Goal: Task Accomplishment & Management: Manage account settings

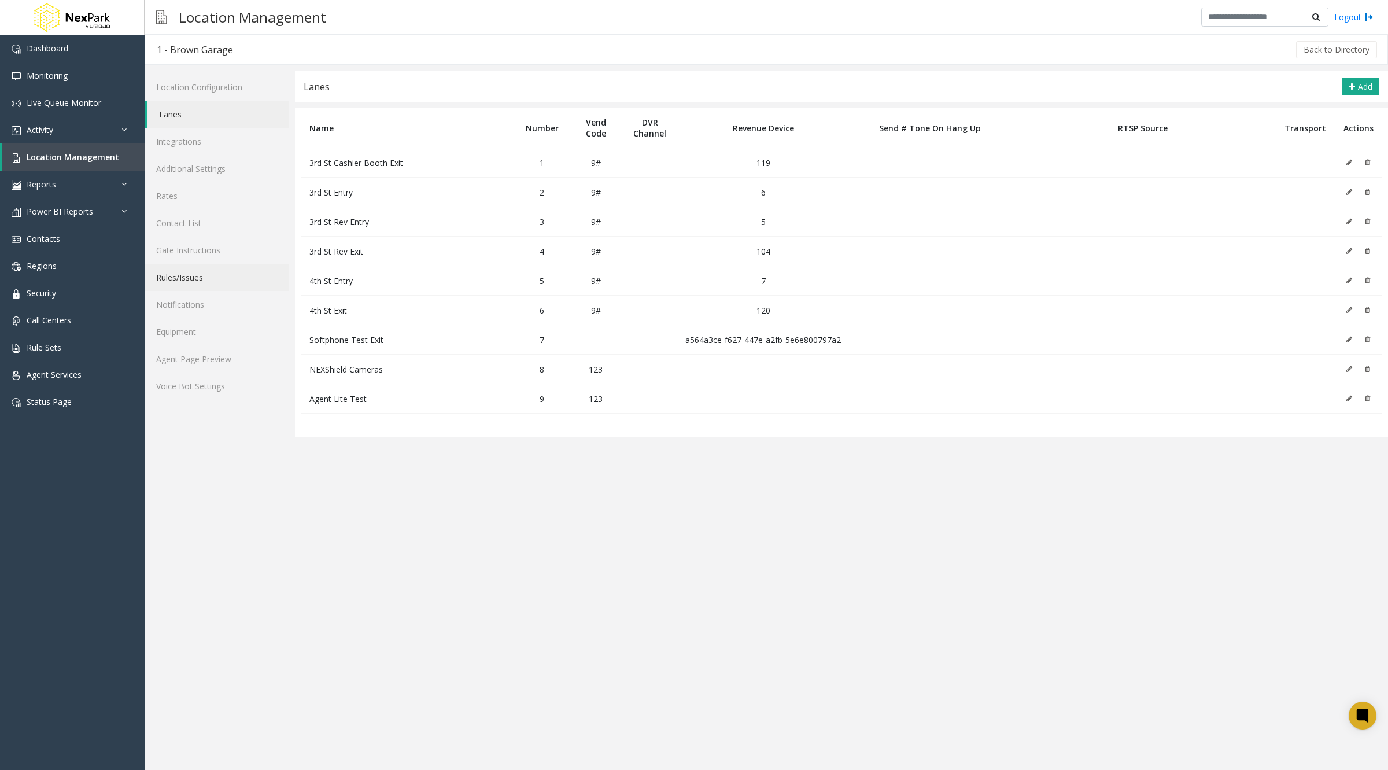
click at [198, 282] on link "Rules/Issues" at bounding box center [217, 277] width 144 height 27
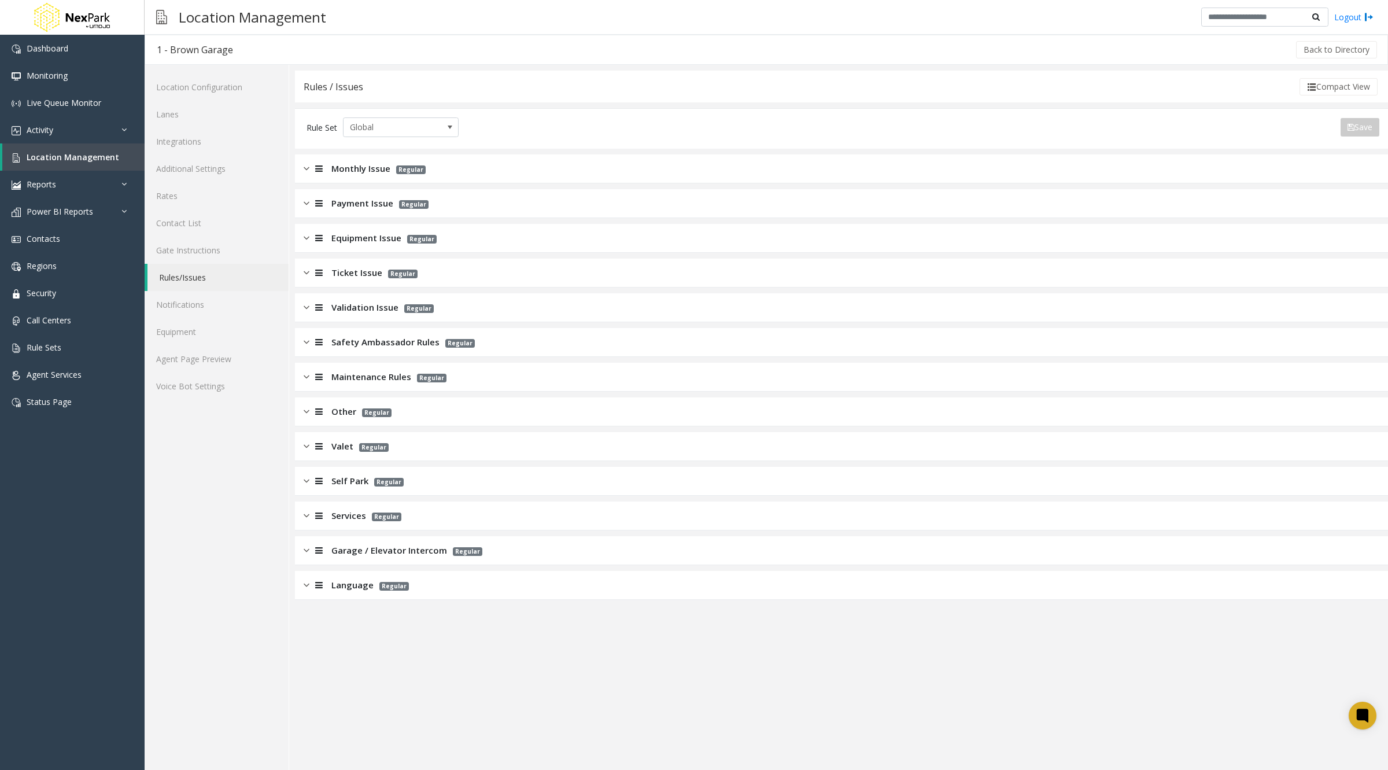
click at [605, 174] on div "Monthly Issue Regular" at bounding box center [841, 168] width 1093 height 29
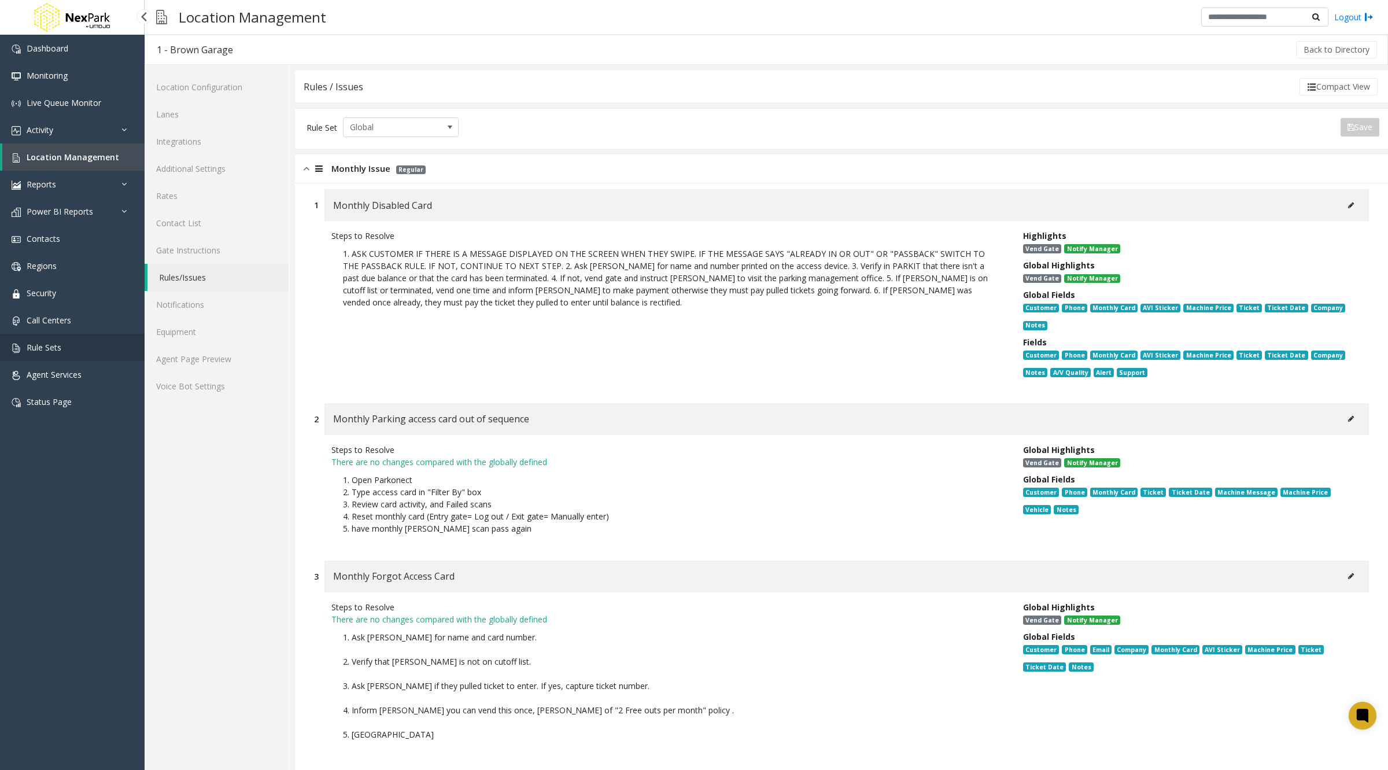
click at [44, 353] on link "Rule Sets" at bounding box center [72, 347] width 145 height 27
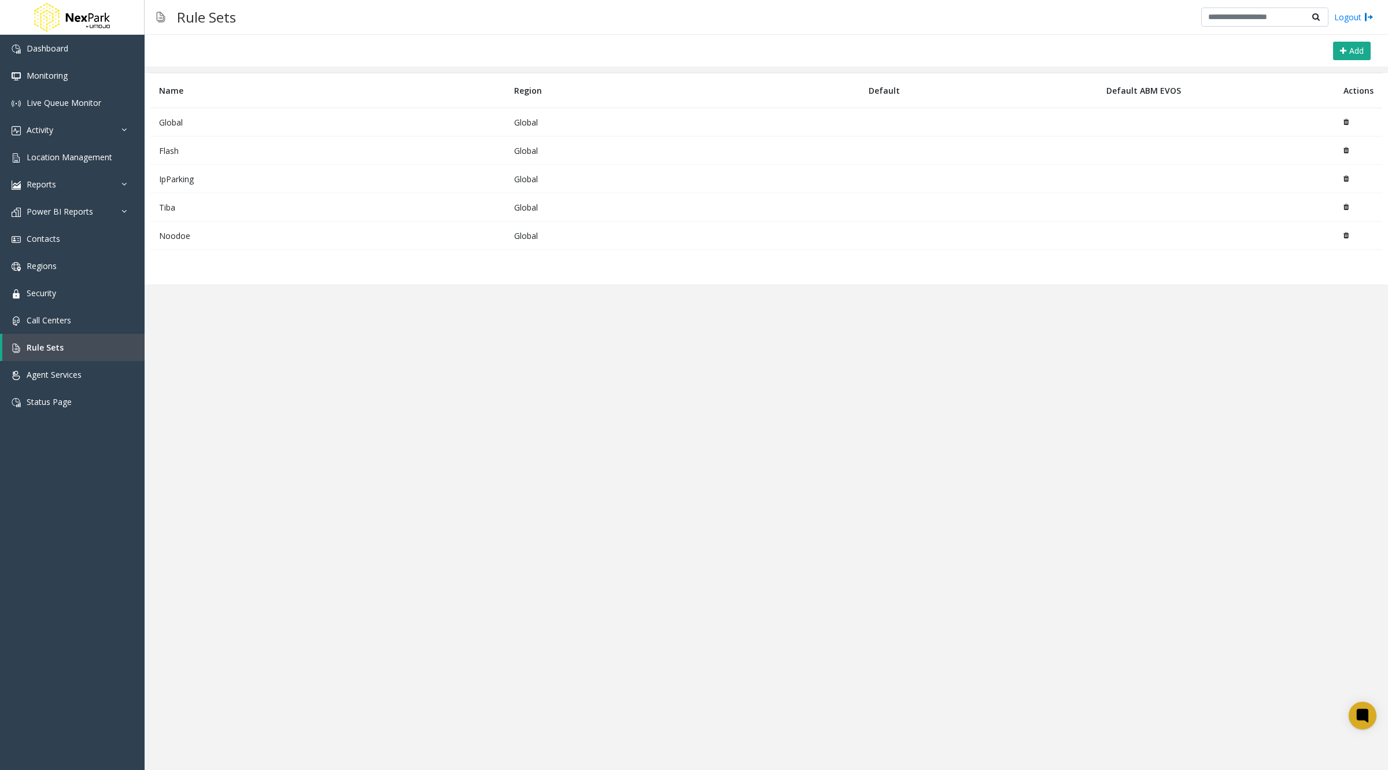
click at [1195, 113] on td at bounding box center [1216, 122] width 237 height 28
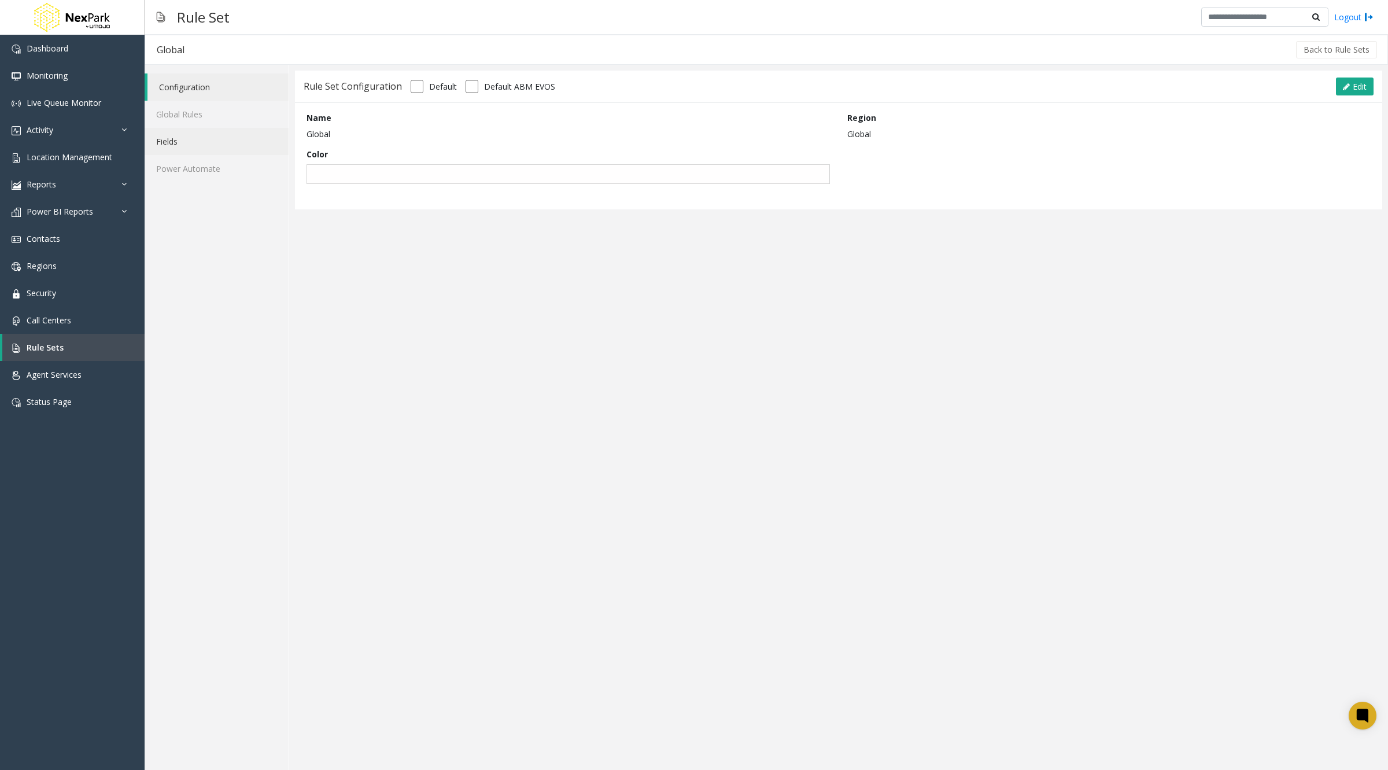
click at [183, 149] on link "Fields" at bounding box center [217, 141] width 144 height 27
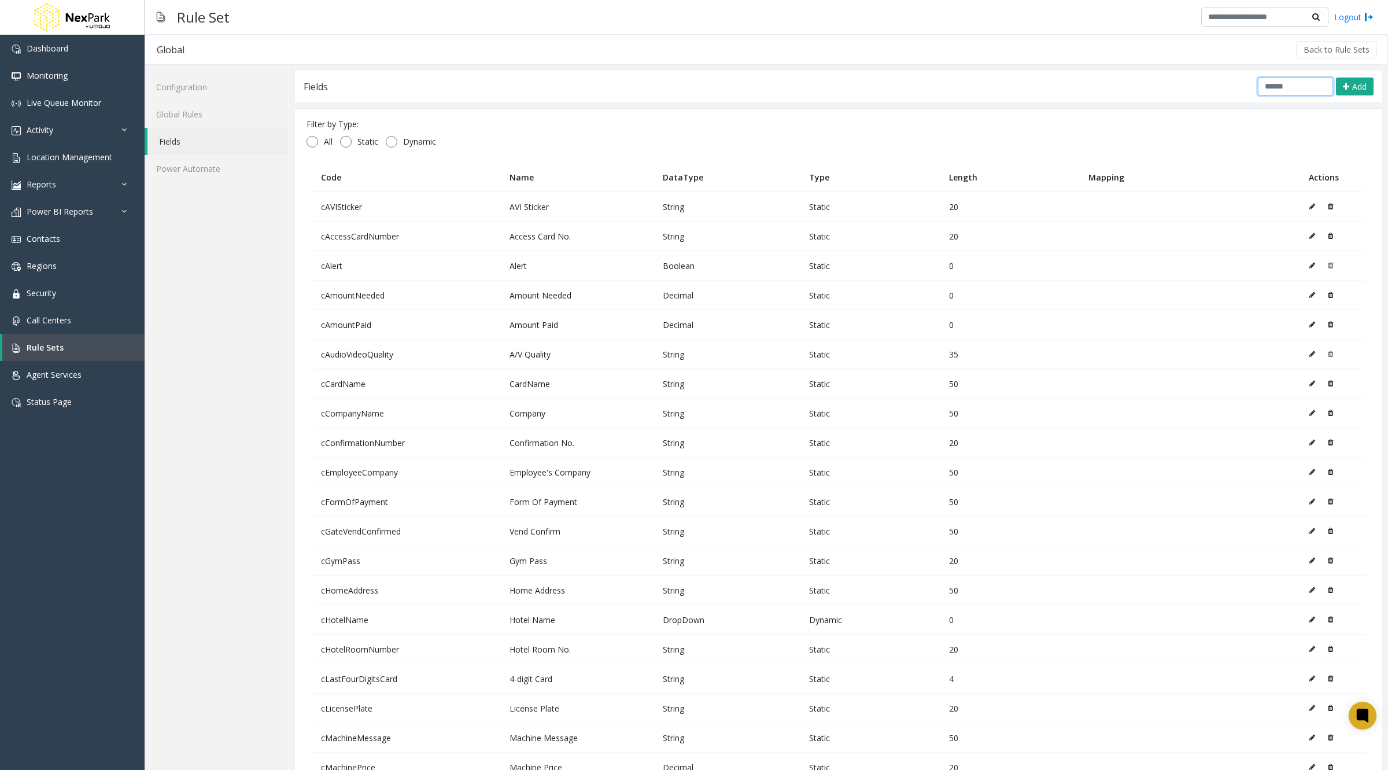
click at [1283, 80] on input "text" at bounding box center [1295, 87] width 75 height 18
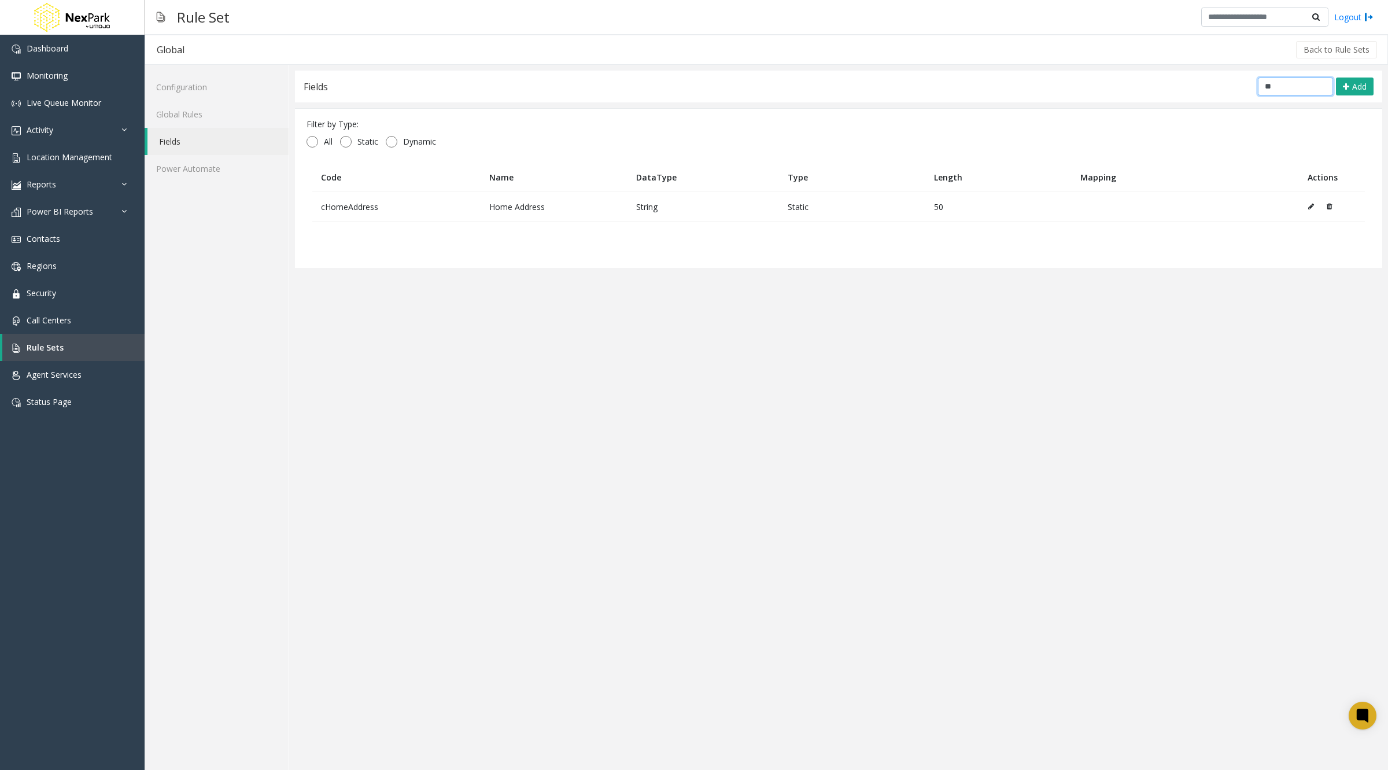
type input "*"
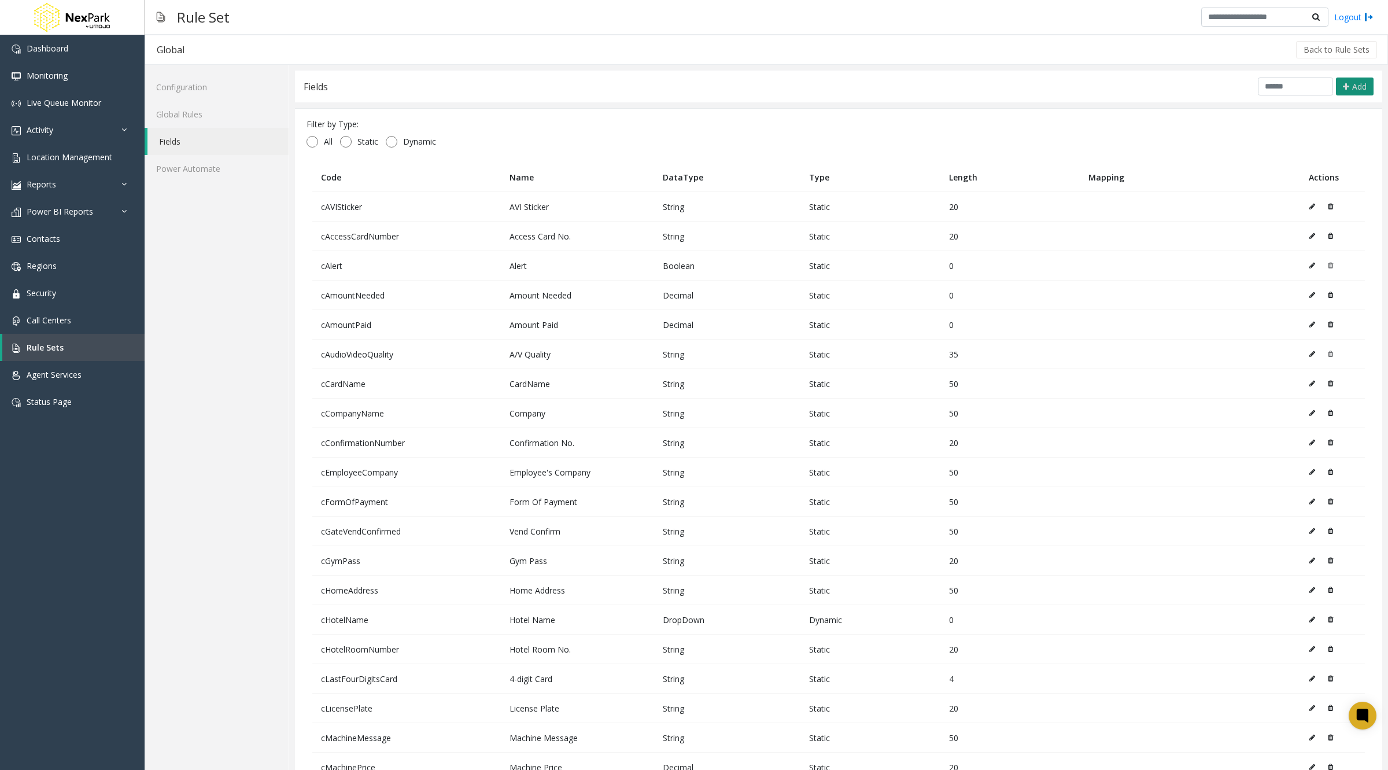
click at [1353, 83] on span "Add" at bounding box center [1360, 86] width 14 height 11
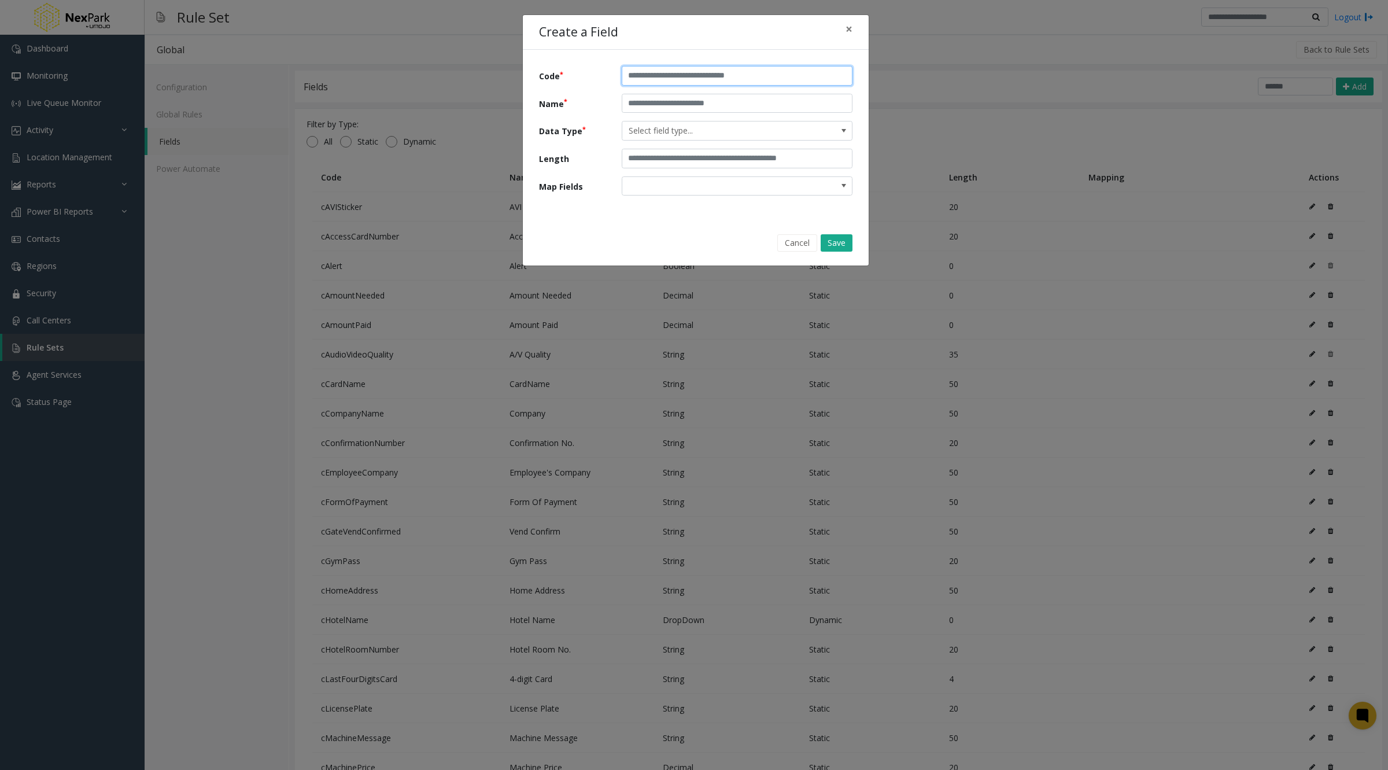
click at [654, 79] on input "text" at bounding box center [737, 76] width 231 height 20
click at [648, 75] on input "**********" at bounding box center [737, 76] width 231 height 20
type input "**********"
click at [647, 99] on input "text" at bounding box center [737, 104] width 231 height 20
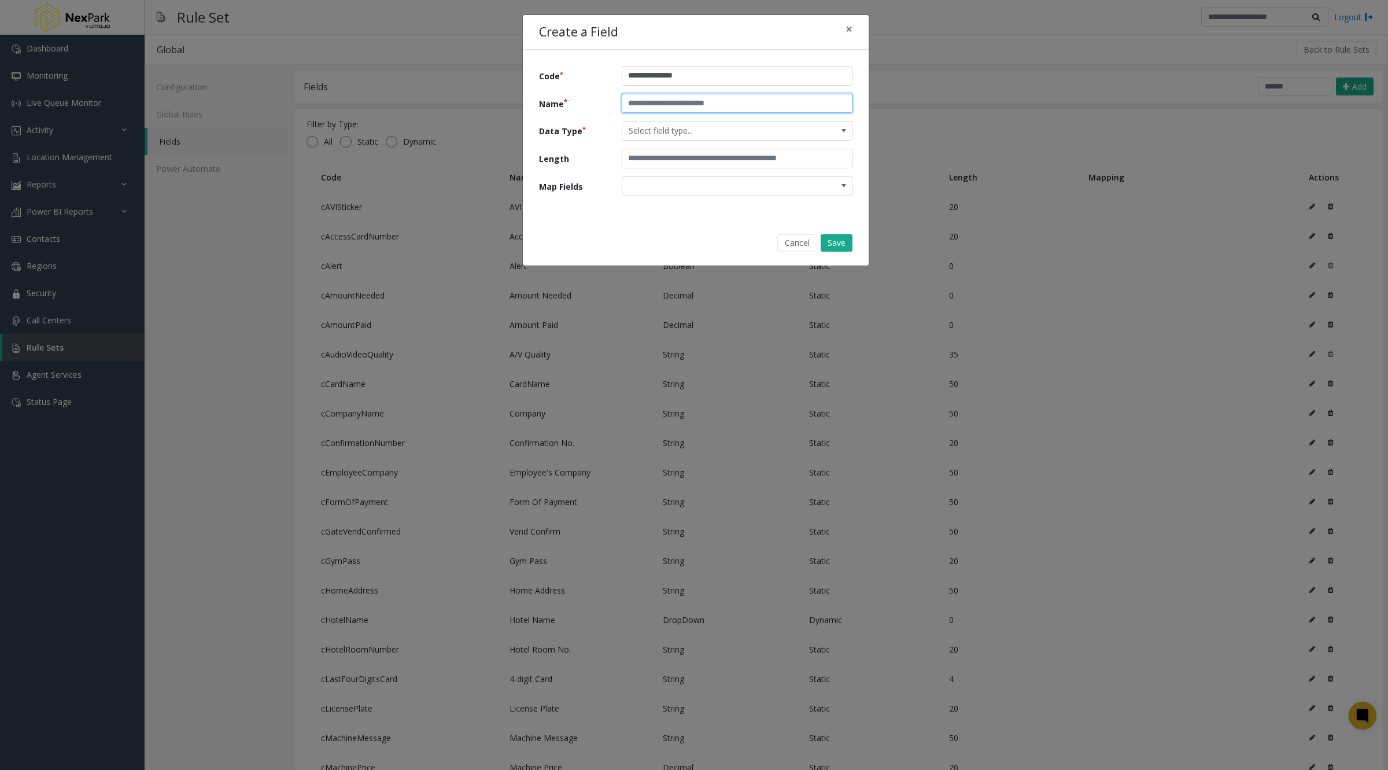
paste input "**********"
type input "**********"
click at [646, 134] on span "Select field type..." at bounding box center [714, 130] width 184 height 19
click at [690, 130] on span "Select field type..." at bounding box center [714, 130] width 184 height 19
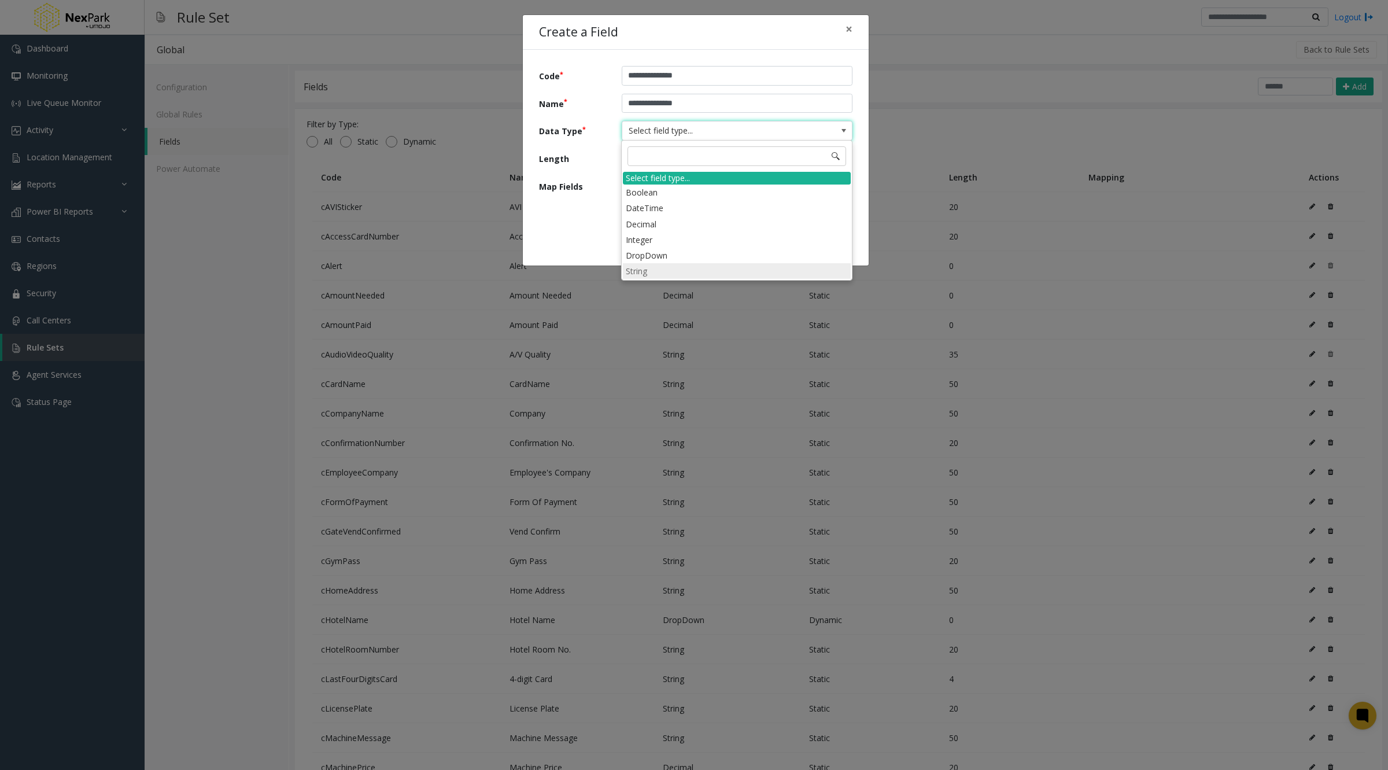
click at [683, 268] on li "String" at bounding box center [737, 271] width 228 height 16
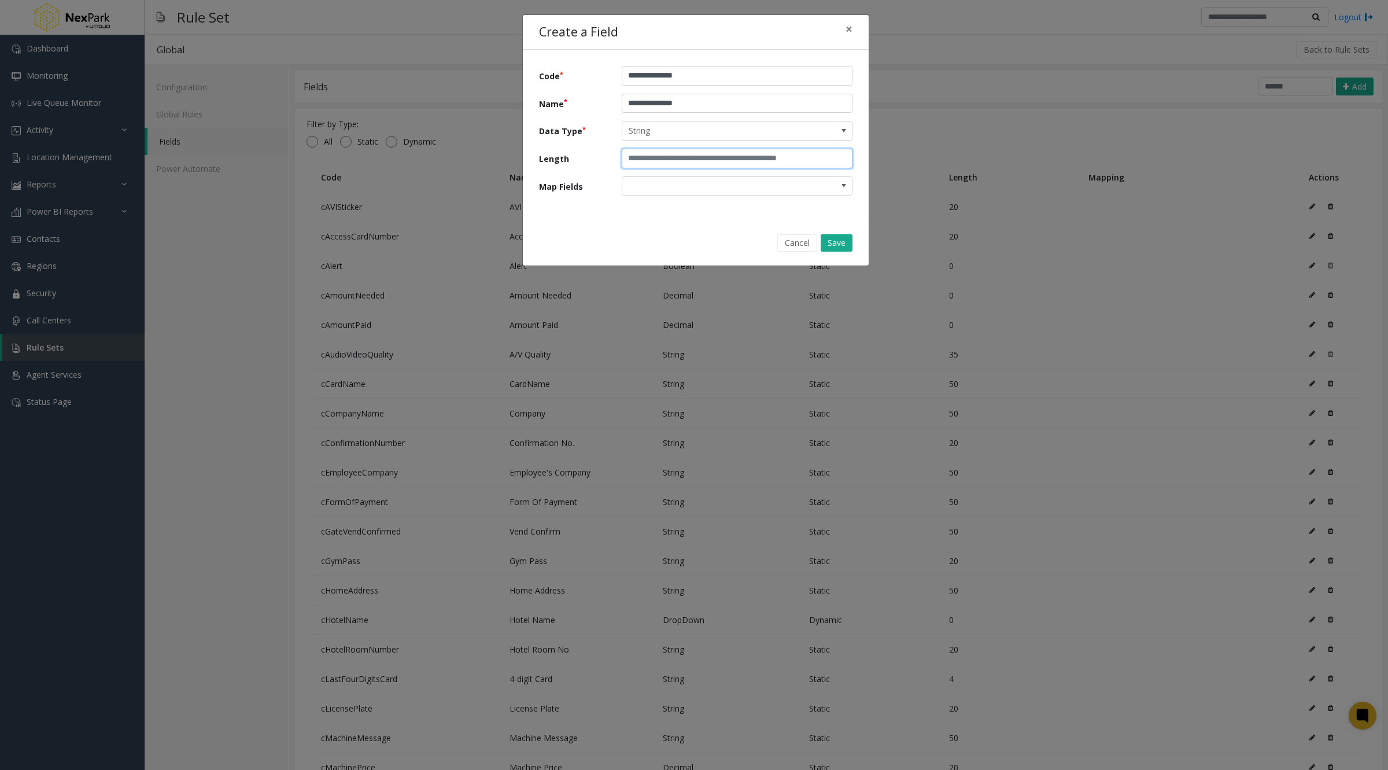
click at [658, 157] on input "text" at bounding box center [737, 159] width 231 height 20
type input "**"
click at [845, 237] on button "Save" at bounding box center [837, 242] width 32 height 17
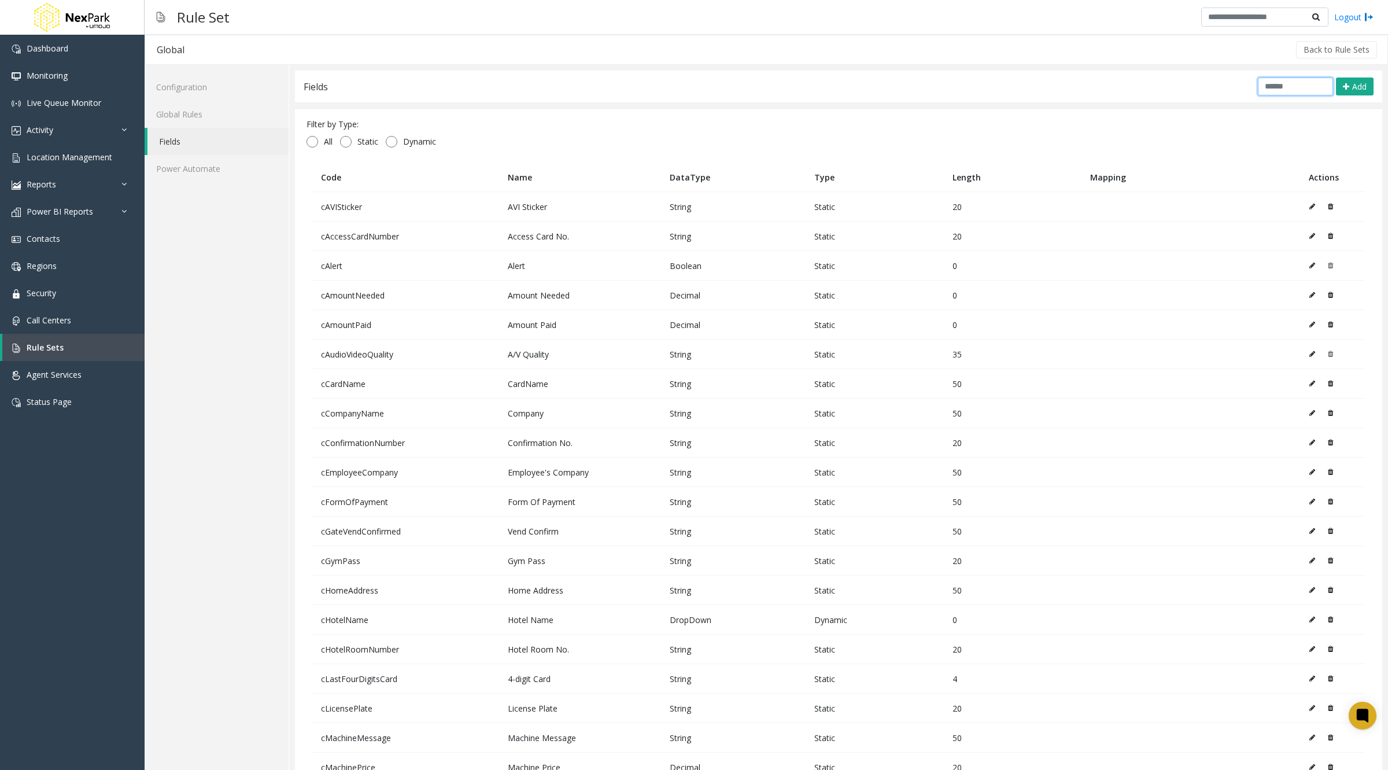
click at [1283, 83] on input "text" at bounding box center [1295, 87] width 75 height 18
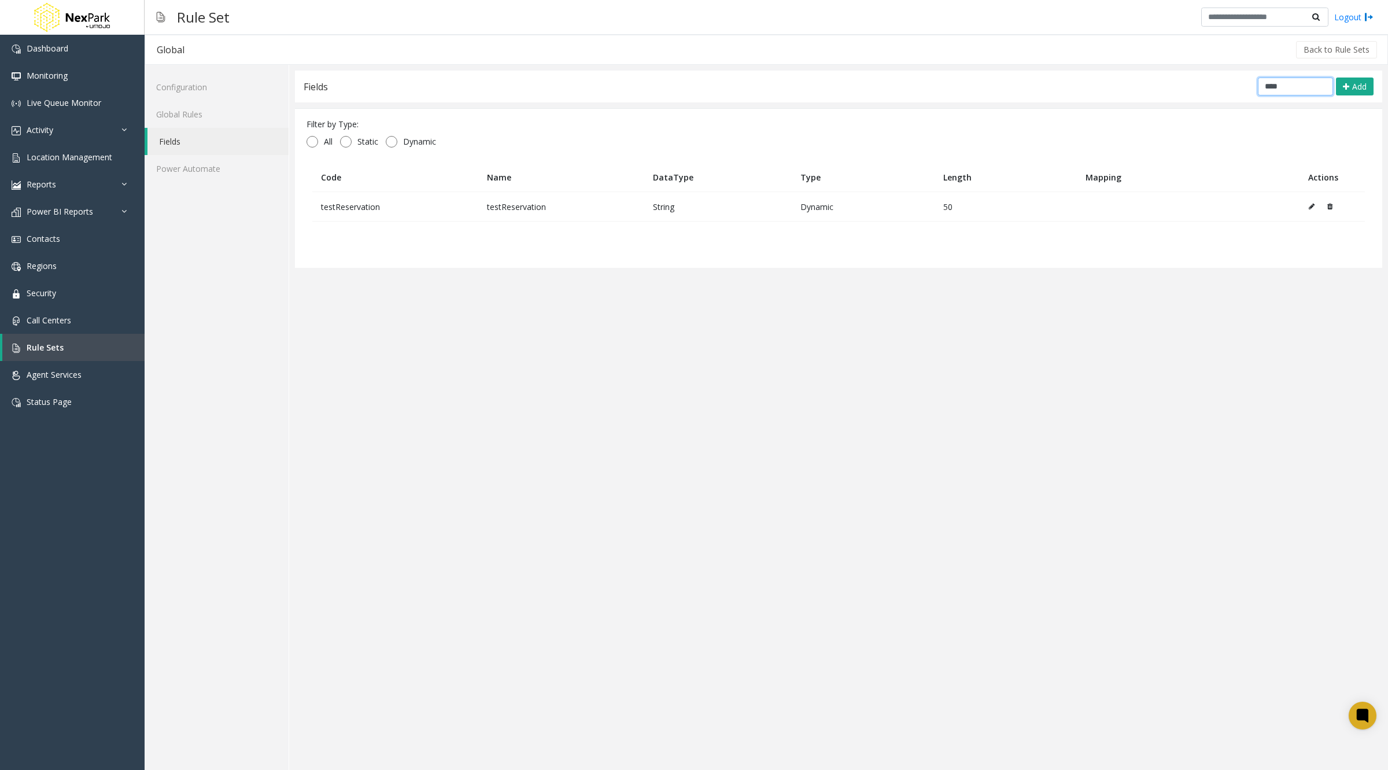
type input "****"
click at [207, 108] on link "Global Rules" at bounding box center [217, 114] width 144 height 27
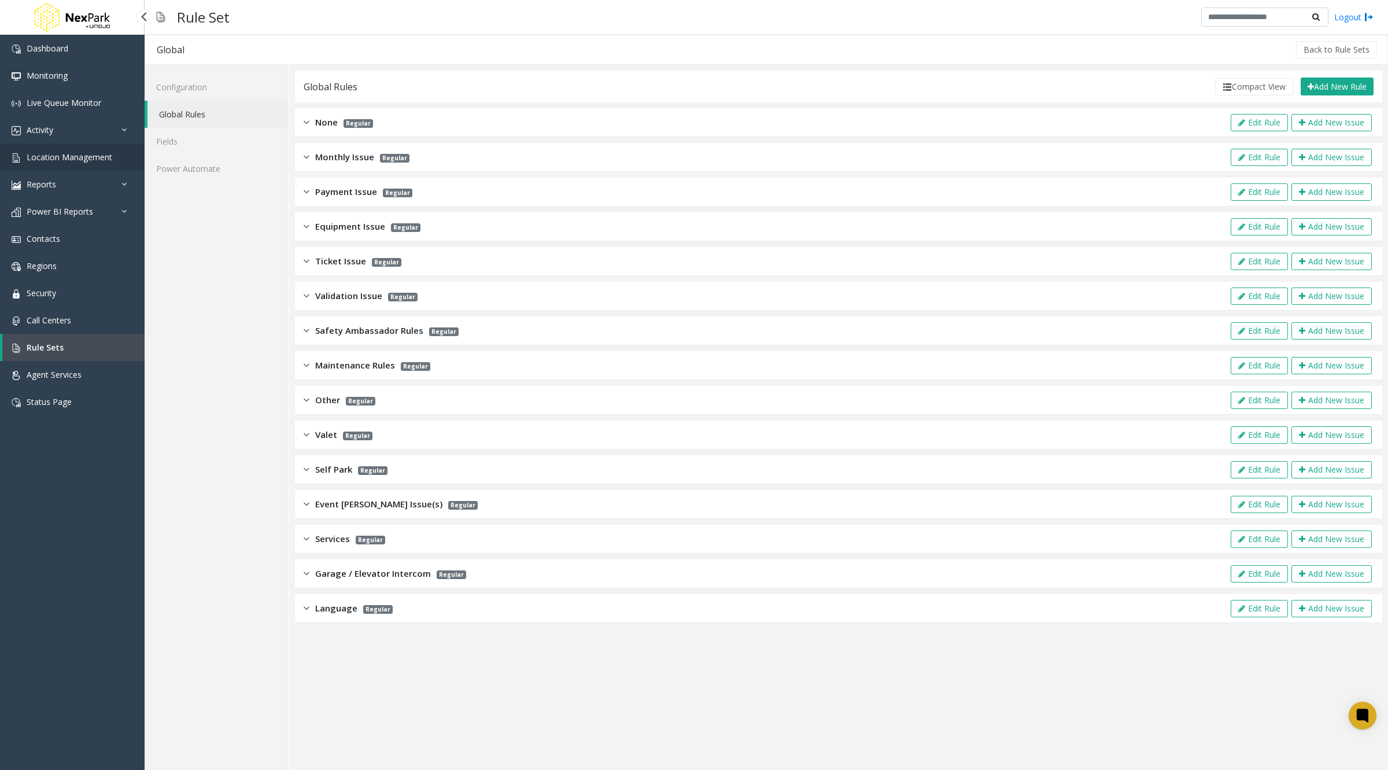
click at [67, 158] on span "Location Management" at bounding box center [70, 157] width 86 height 11
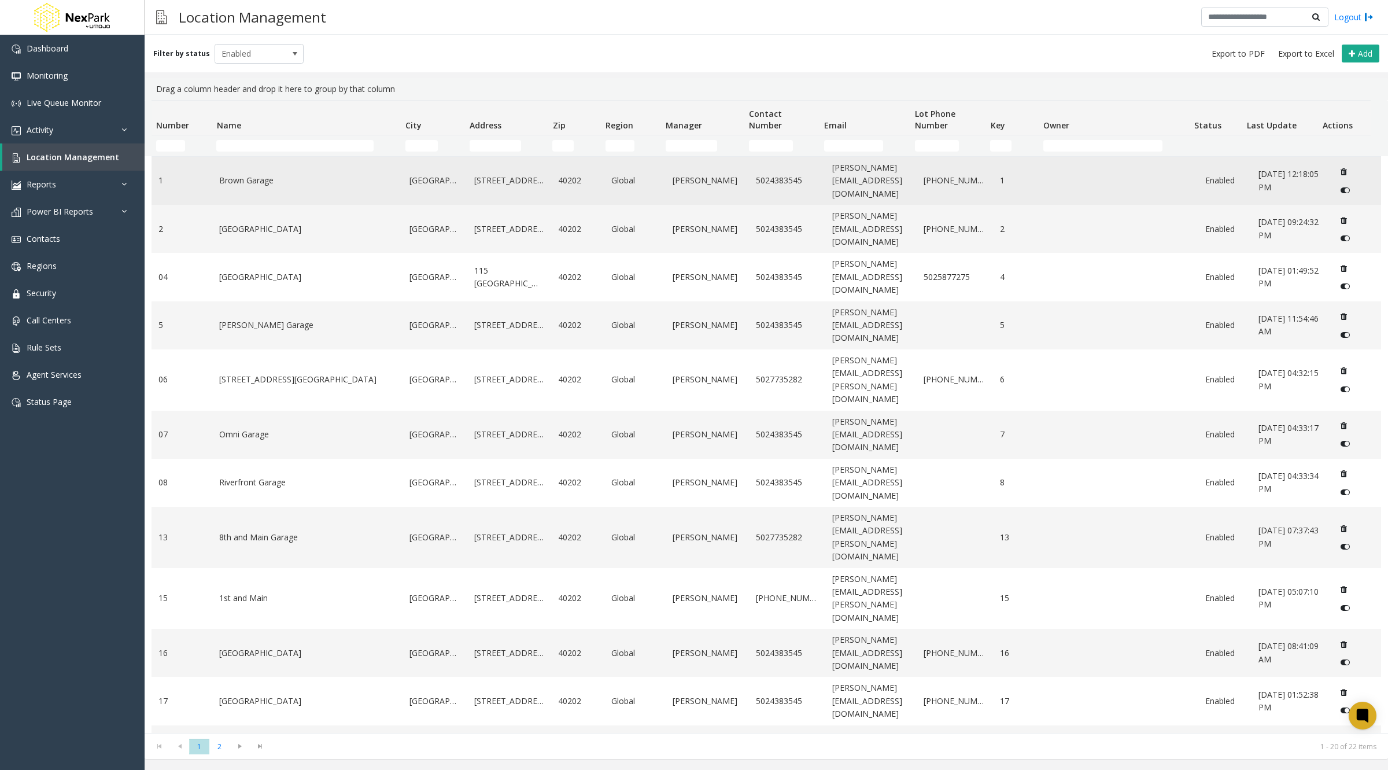
click at [259, 180] on link "Brown Garage" at bounding box center [307, 180] width 176 height 13
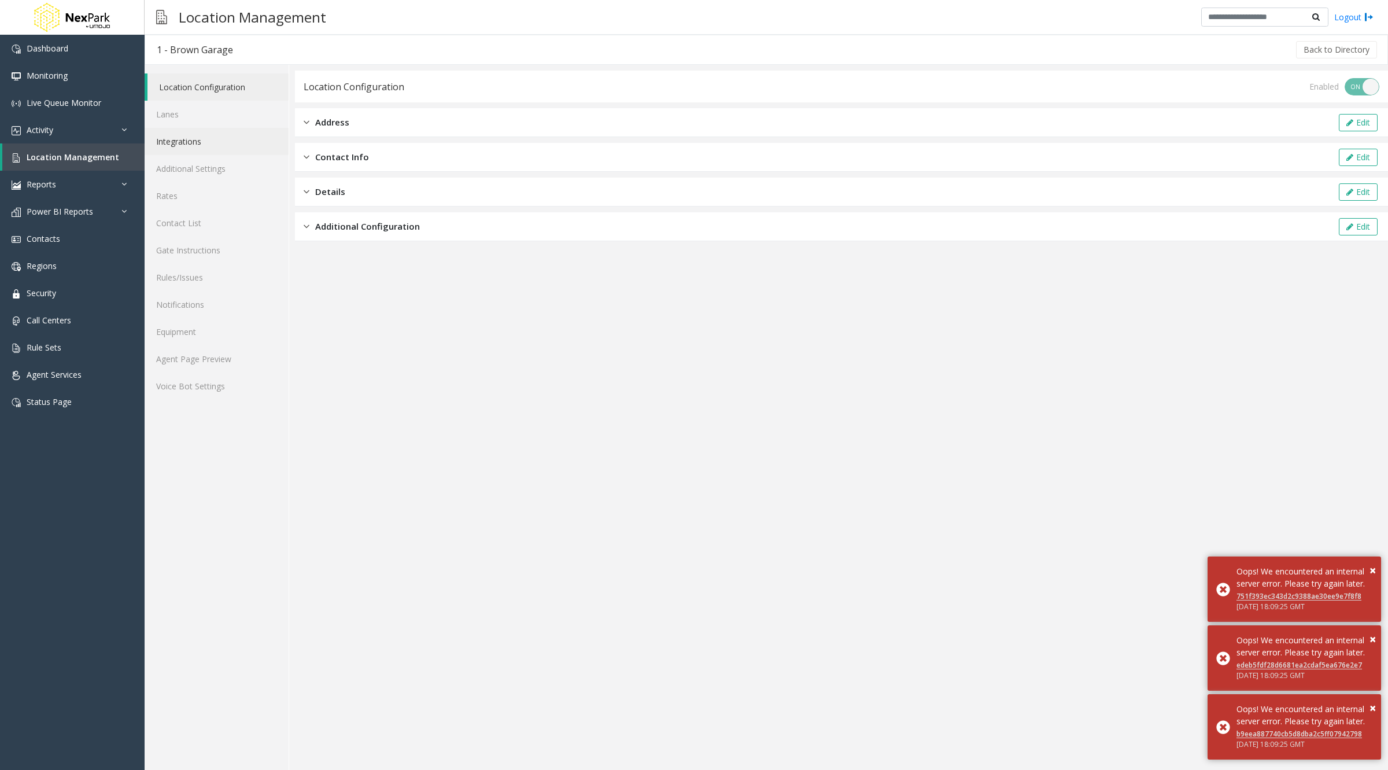
click at [196, 143] on link "Integrations" at bounding box center [217, 141] width 144 height 27
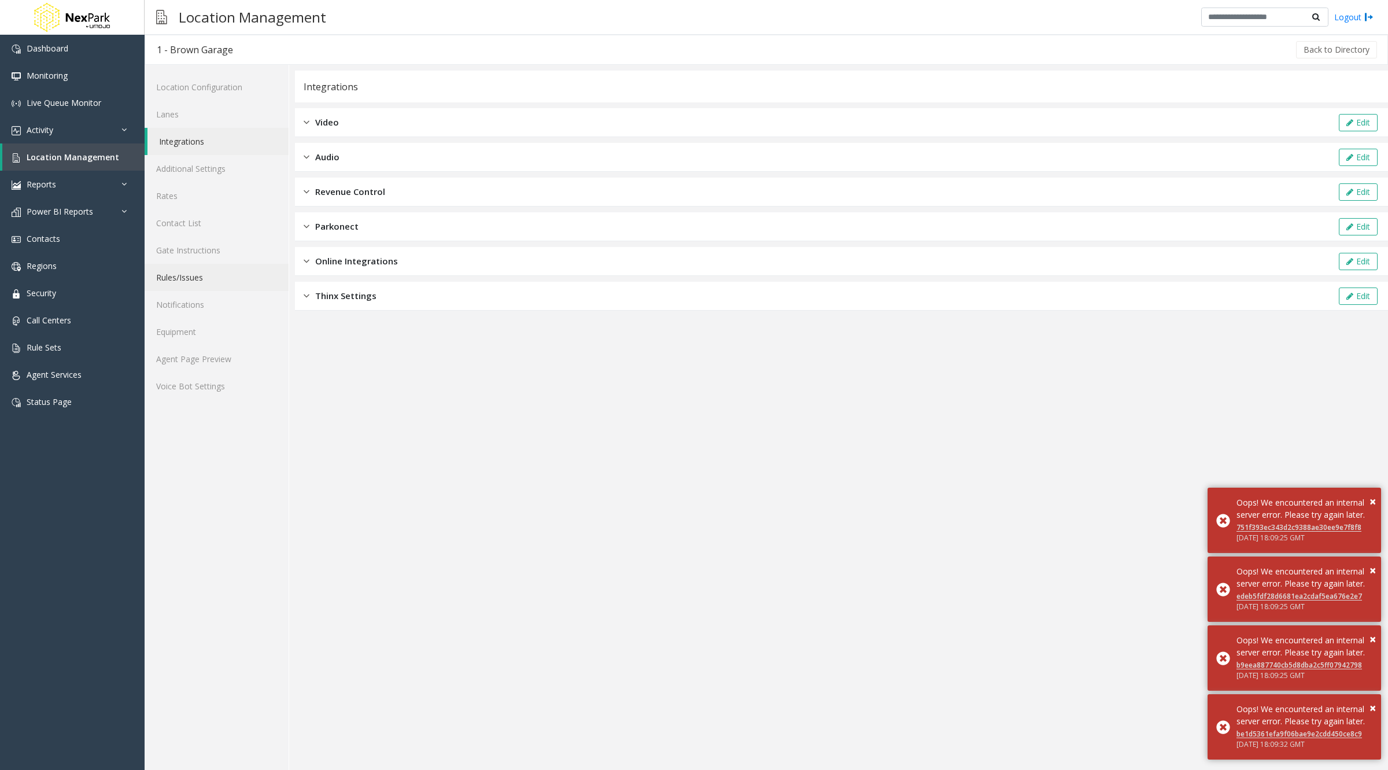
click at [196, 281] on link "Rules/Issues" at bounding box center [217, 277] width 144 height 27
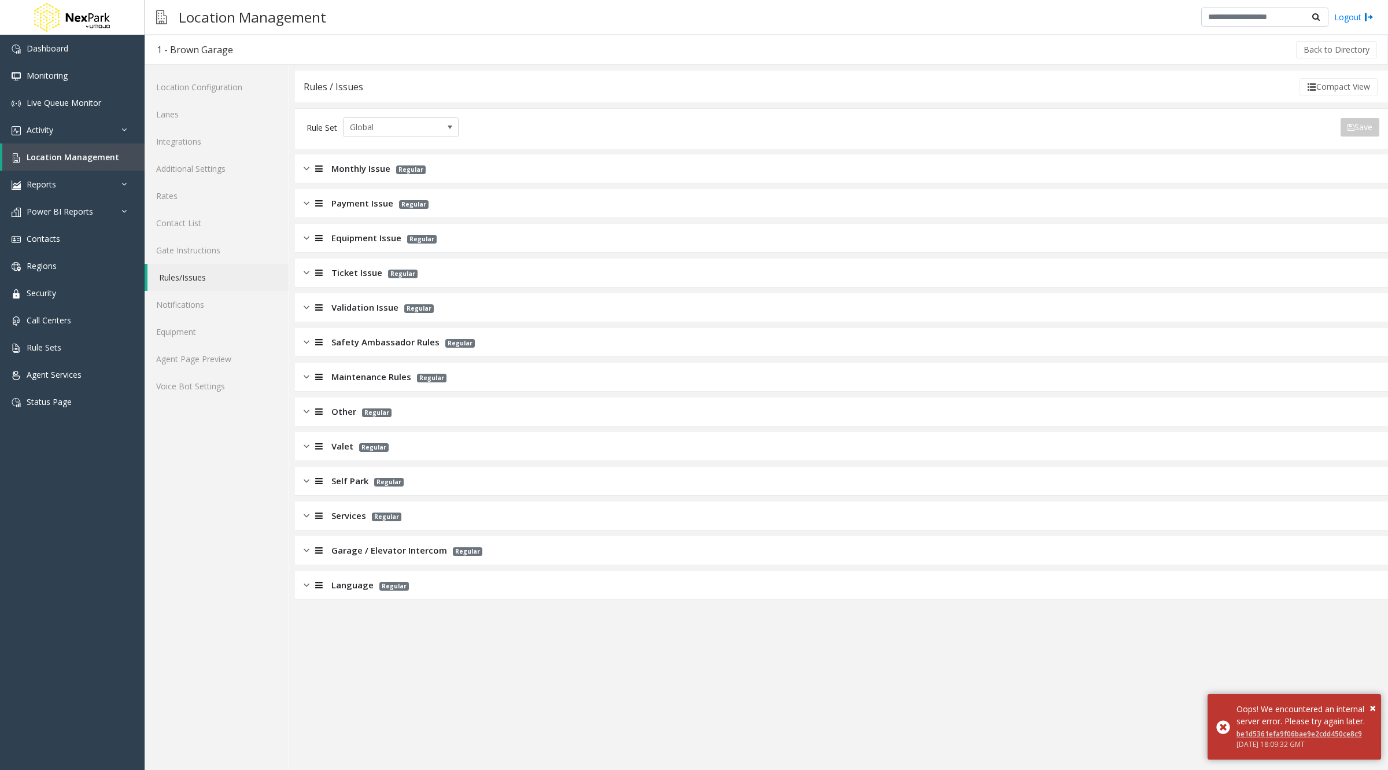
click at [933, 163] on div "Monthly Issue Regular" at bounding box center [841, 168] width 1093 height 29
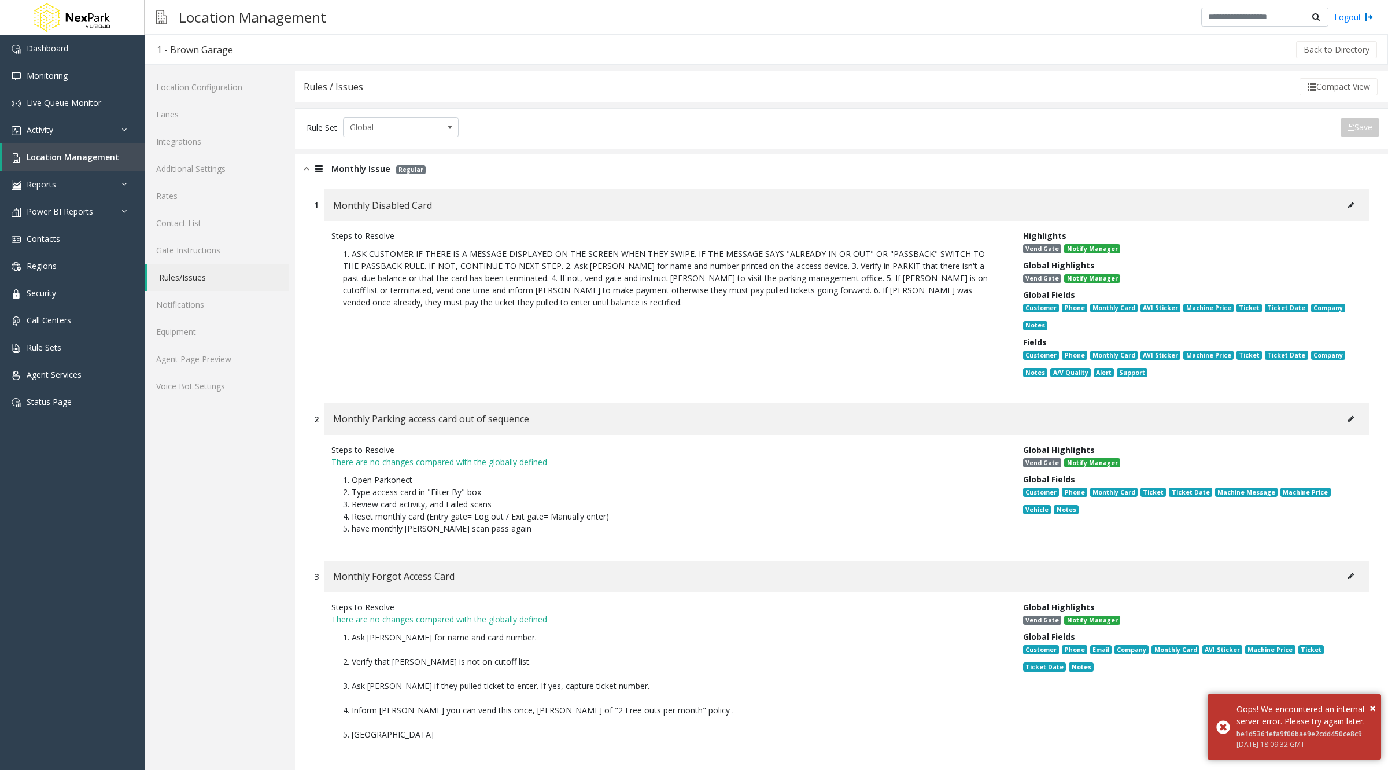
click at [1348, 202] on icon at bounding box center [1351, 205] width 6 height 7
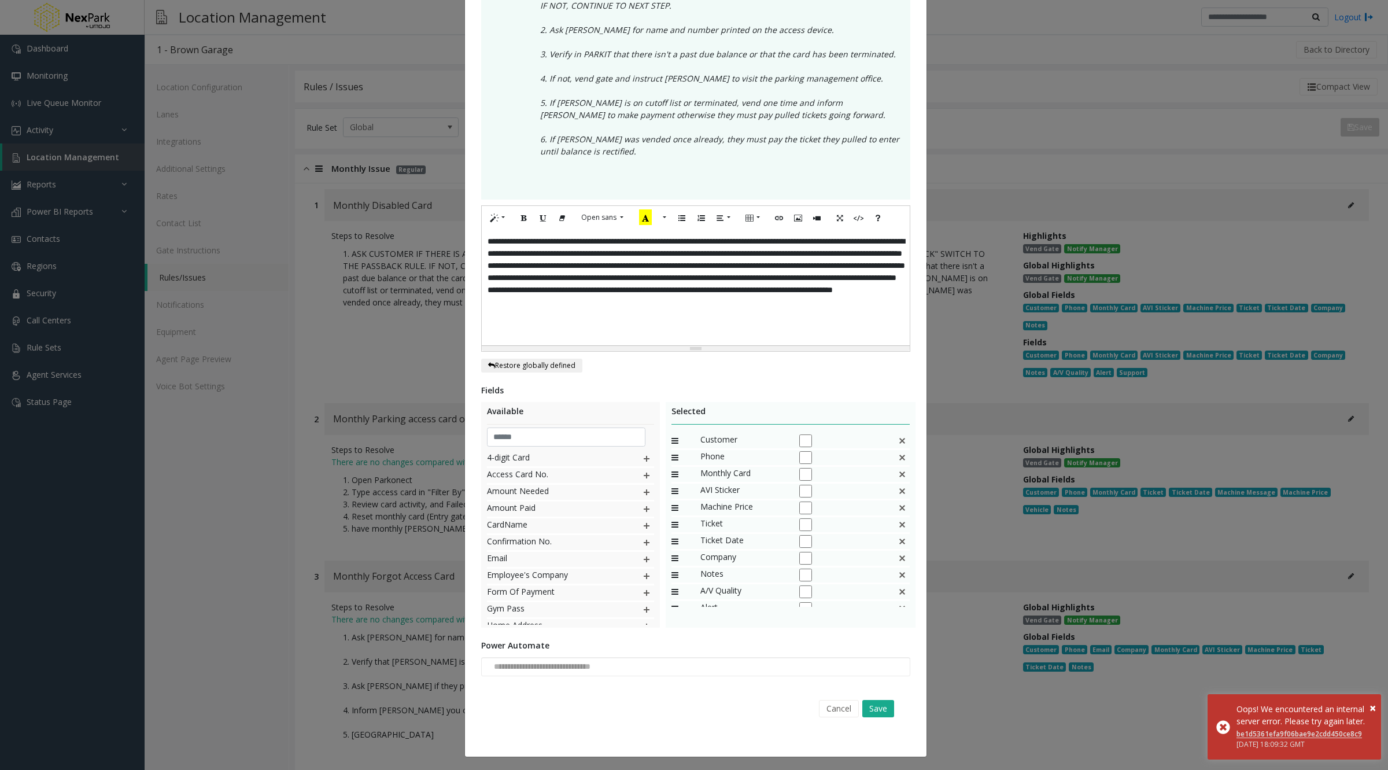
scroll to position [272, 0]
click at [569, 443] on input "text" at bounding box center [566, 439] width 159 height 20
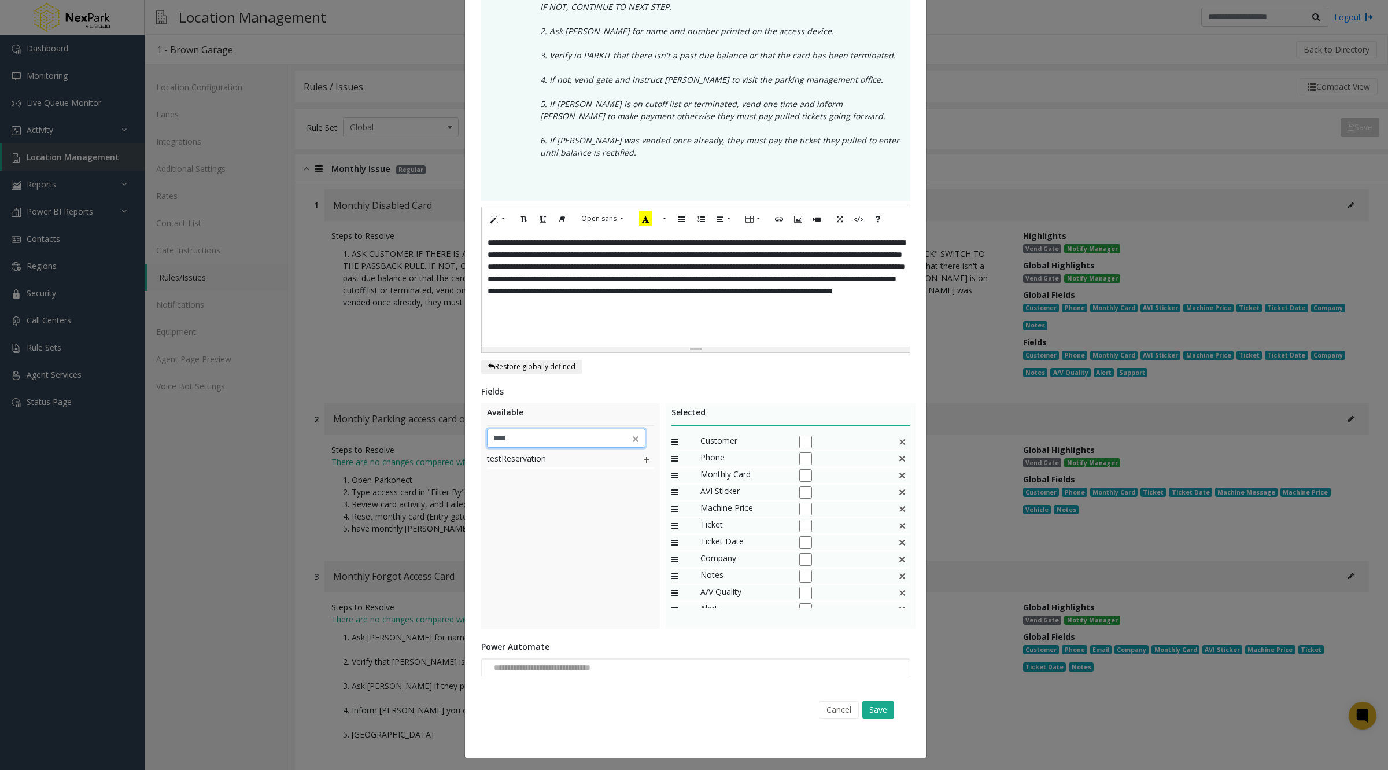
type input "****"
click at [565, 459] on span "testReservation" at bounding box center [552, 459] width 131 height 15
click at [644, 462] on img at bounding box center [646, 459] width 9 height 15
click at [874, 708] on button "Save" at bounding box center [879, 709] width 32 height 17
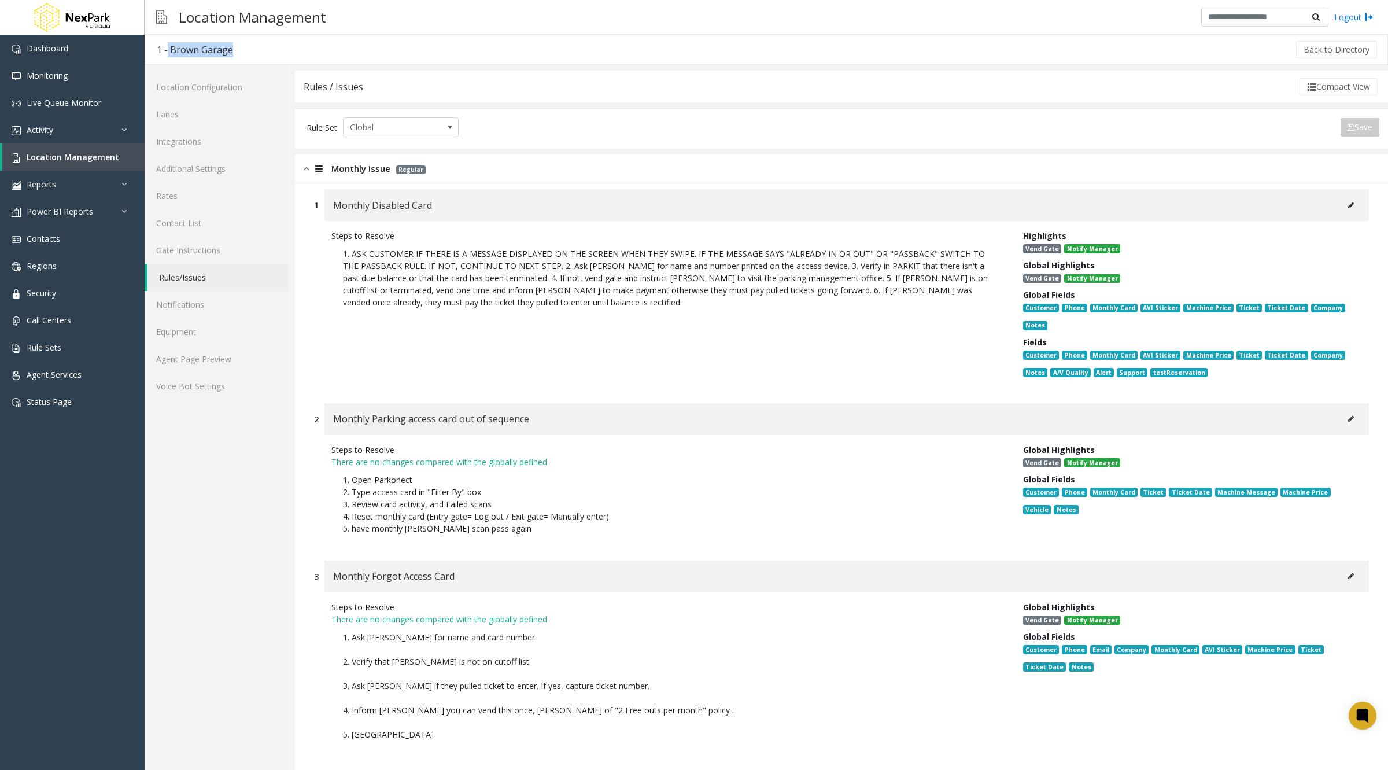
drag, startPoint x: 249, startPoint y: 51, endPoint x: 165, endPoint y: 50, distance: 84.5
click at [165, 50] on div "1 - Brown Garage Back to Directory" at bounding box center [767, 50] width 1244 height 30
click at [218, 50] on div "1 - Brown Garage" at bounding box center [195, 49] width 76 height 15
drag, startPoint x: 238, startPoint y: 47, endPoint x: 171, endPoint y: 49, distance: 66.6
click at [171, 49] on h3 "1 - Brown Garage" at bounding box center [195, 49] width 100 height 27
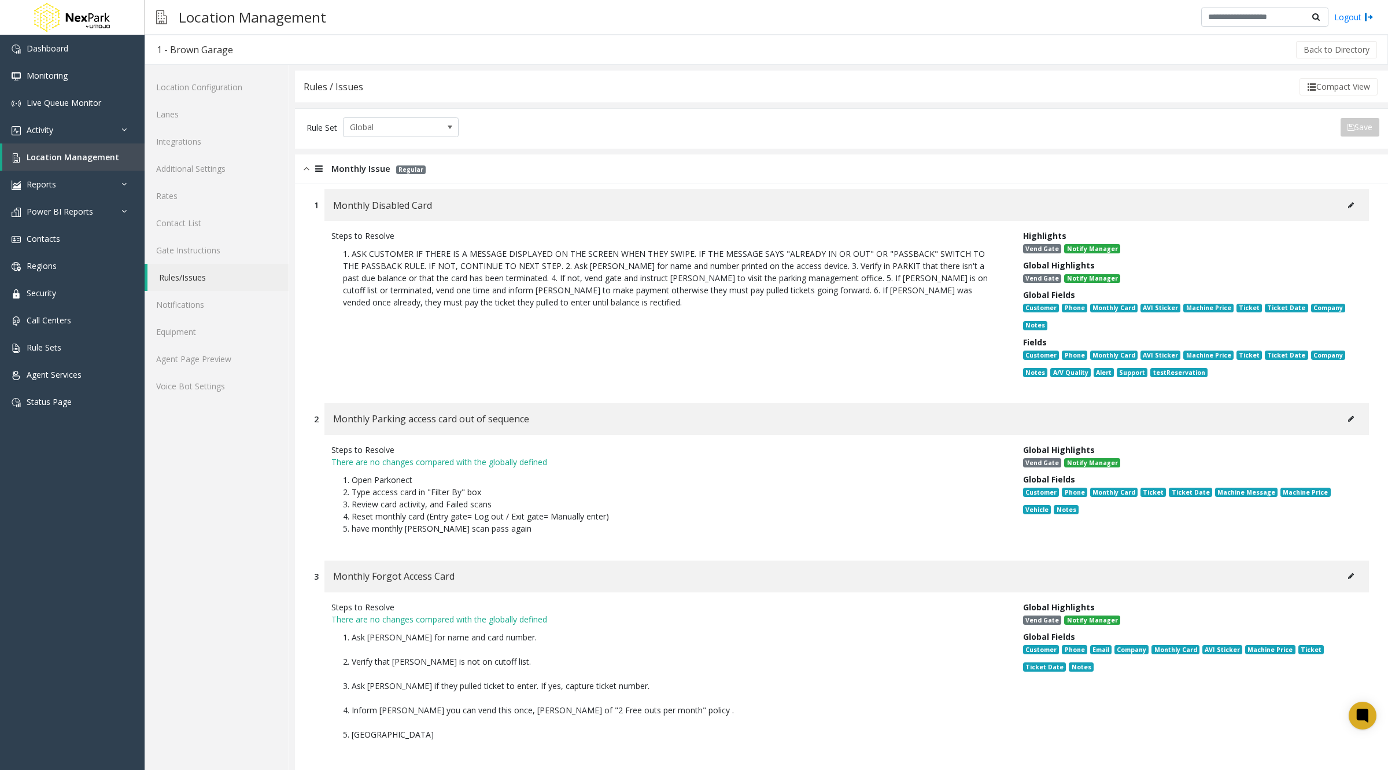
copy div "Brown Garage"
drag, startPoint x: 332, startPoint y: 203, endPoint x: 441, endPoint y: 196, distance: 109.0
click at [441, 196] on div "Monthly Disabled Card" at bounding box center [847, 205] width 1045 height 32
copy span "Monthly Disabled Card"
drag, startPoint x: 1206, startPoint y: 380, endPoint x: 1141, endPoint y: 372, distance: 65.9
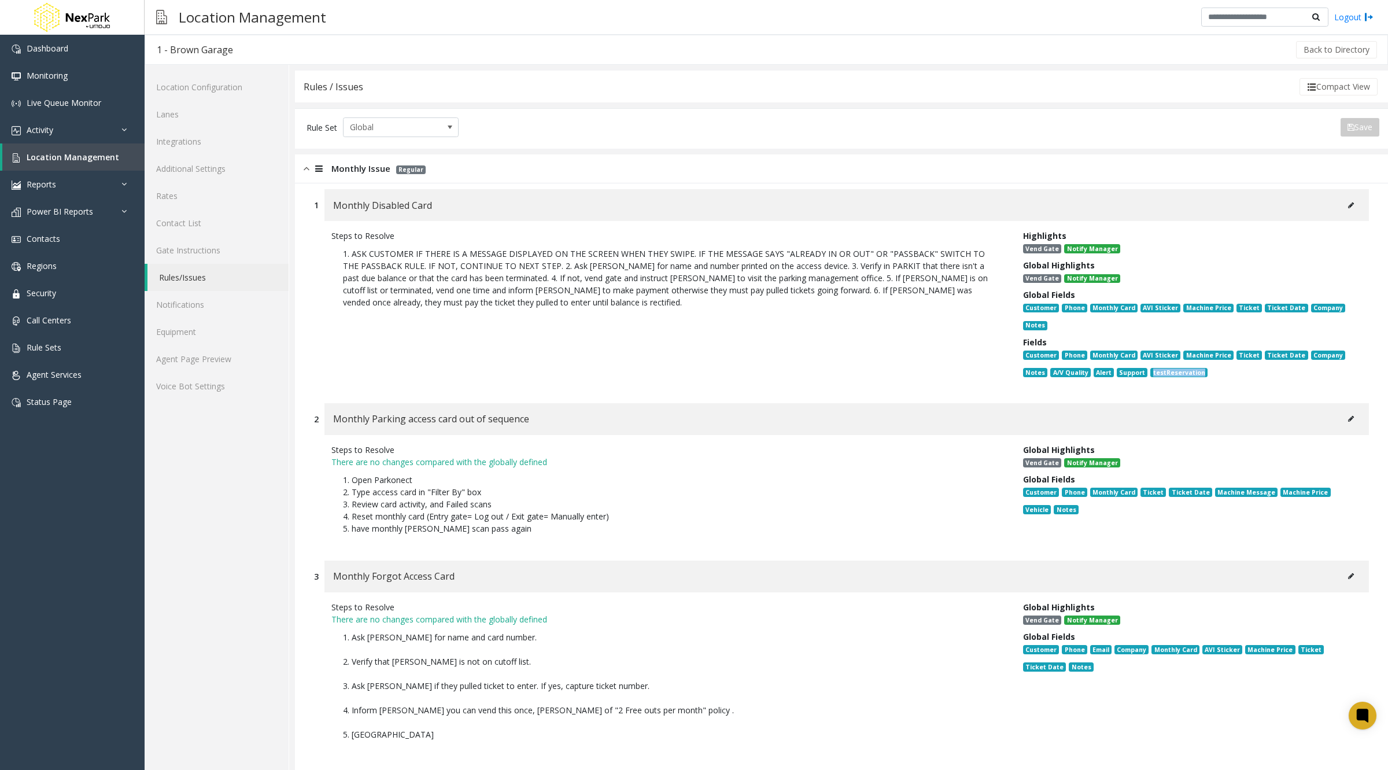
click at [1141, 372] on div "Customer Phone Monthly Card AVI Sticker Machine Price Ticket Ticket Date Compan…" at bounding box center [1187, 365] width 329 height 35
copy span "testReservation"
